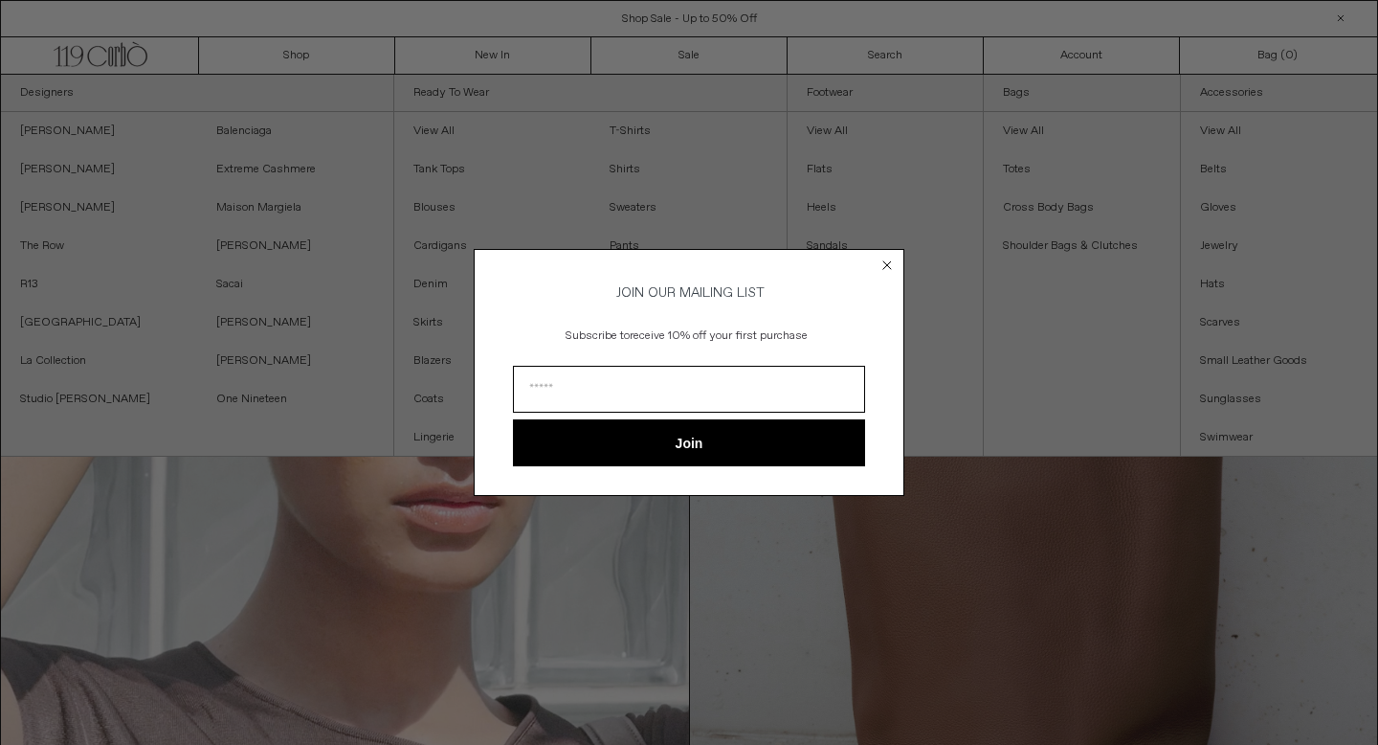
click at [884, 260] on circle "Close dialog" at bounding box center [888, 265] width 18 height 18
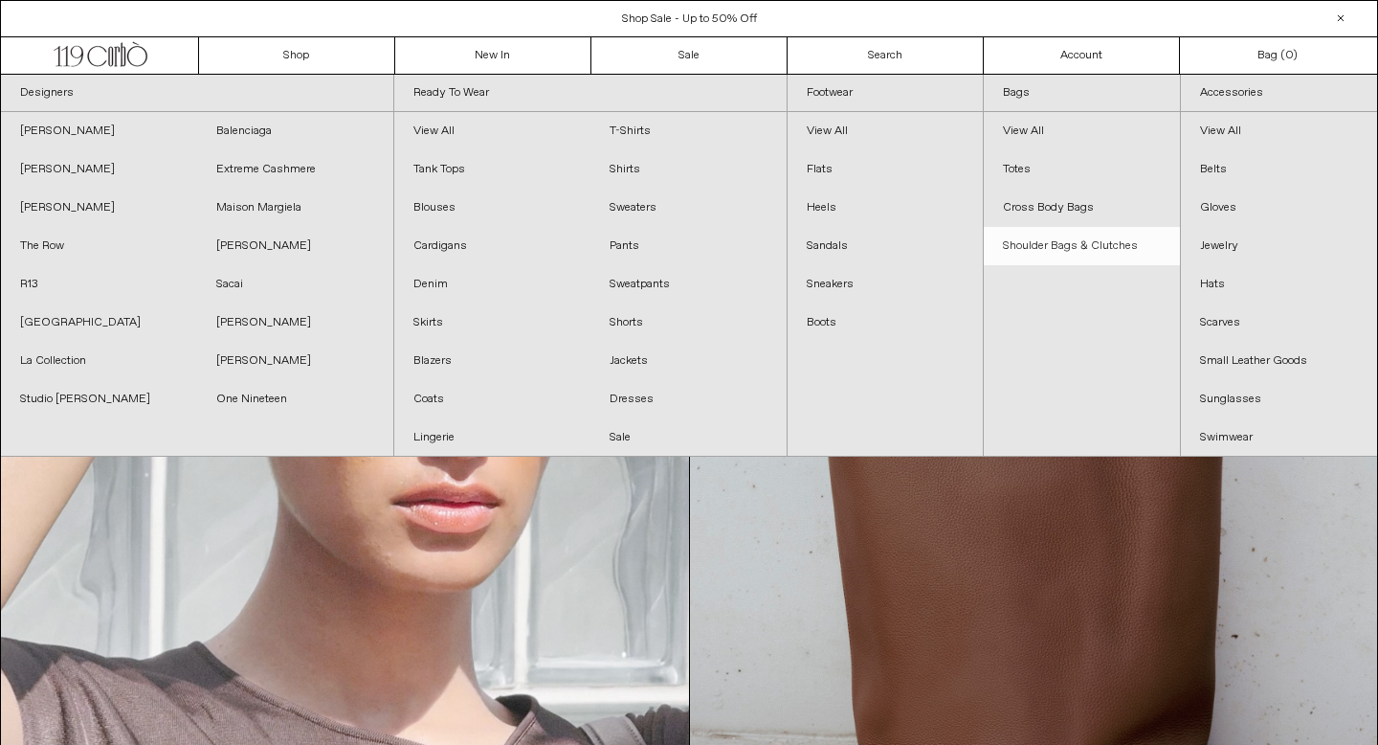
click at [1045, 239] on link "Shoulder Bags & Clutches" at bounding box center [1082, 246] width 196 height 38
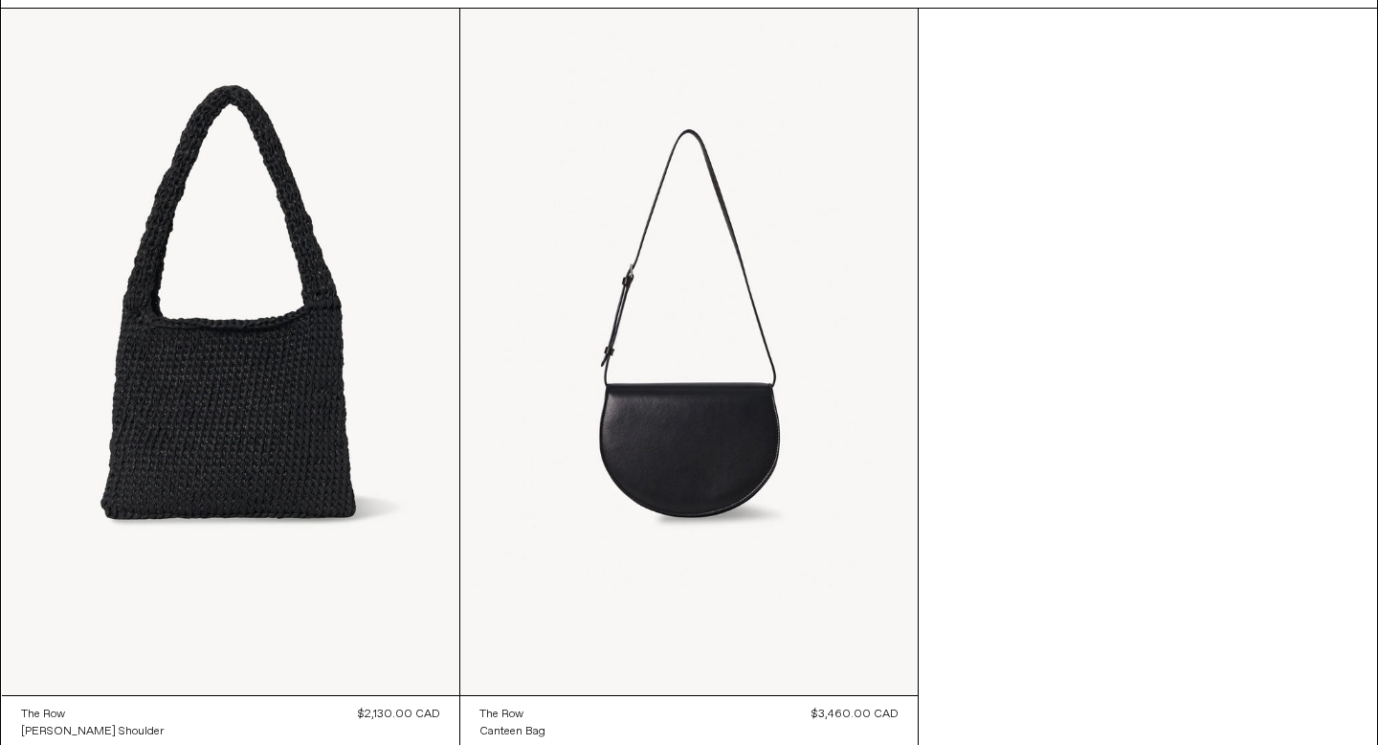
scroll to position [203, 0]
